Goal: Transaction & Acquisition: Register for event/course

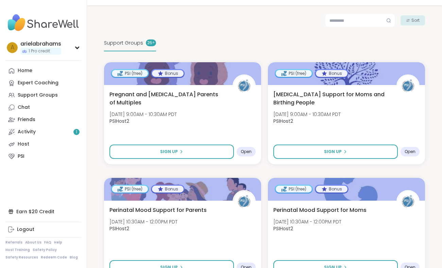
scroll to position [138, 0]
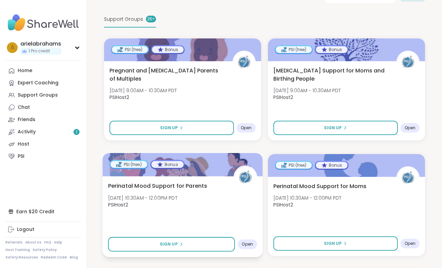
click at [199, 210] on div "Perinatal Mood Support for Parents [DATE] 10:30AM - 12:00PM PDT PSIHost2" at bounding box center [182, 197] width 149 height 31
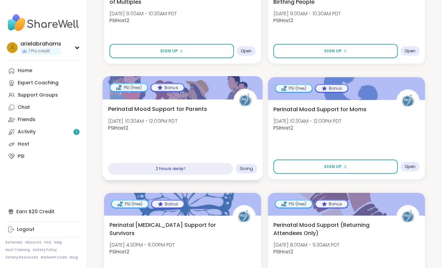
scroll to position [0, 0]
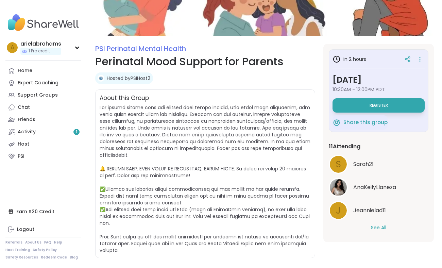
scroll to position [55, 0]
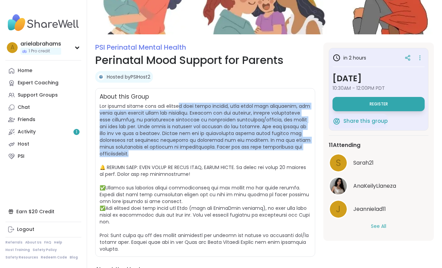
drag, startPoint x: 182, startPoint y: 107, endPoint x: 219, endPoint y: 155, distance: 60.1
click at [219, 155] on span at bounding box center [205, 178] width 211 height 150
click at [232, 155] on span at bounding box center [205, 178] width 211 height 150
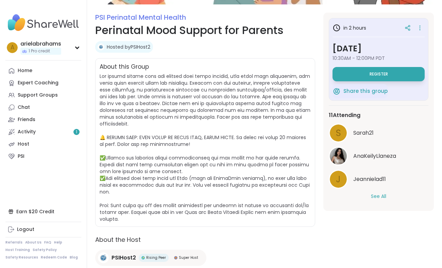
scroll to position [115, 0]
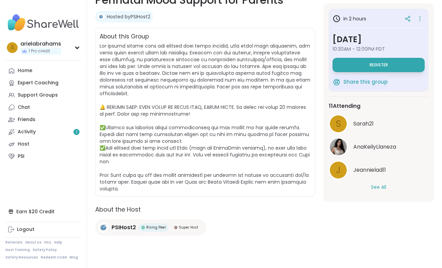
click at [381, 186] on button "See All" at bounding box center [378, 187] width 15 height 7
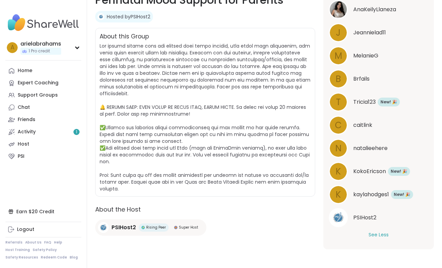
scroll to position [0, 0]
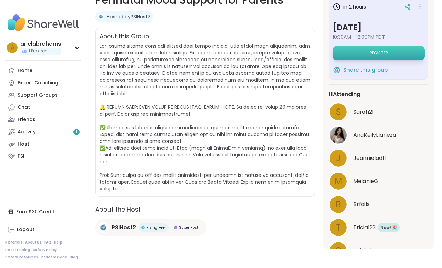
click at [385, 49] on button "Register" at bounding box center [379, 53] width 92 height 14
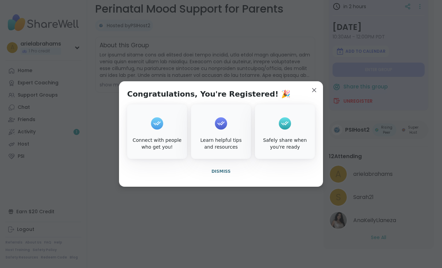
scroll to position [106, 0]
